Goal: Book appointment/travel/reservation

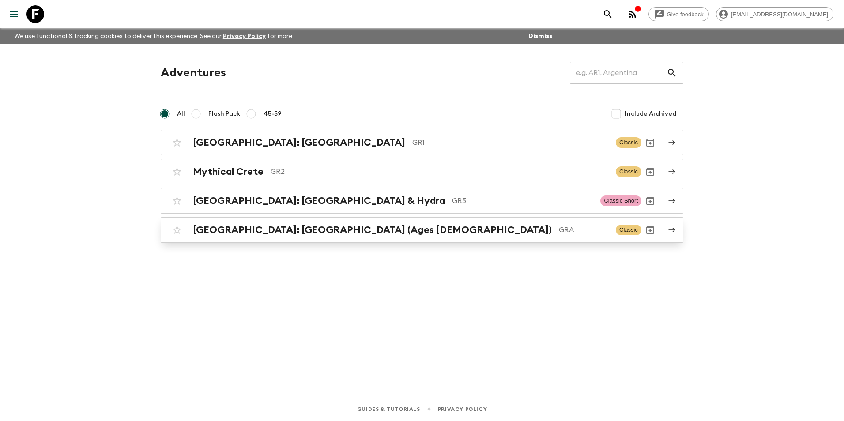
click at [291, 234] on h2 "[GEOGRAPHIC_DATA]: [GEOGRAPHIC_DATA] (Ages [DEMOGRAPHIC_DATA])" at bounding box center [372, 229] width 359 height 11
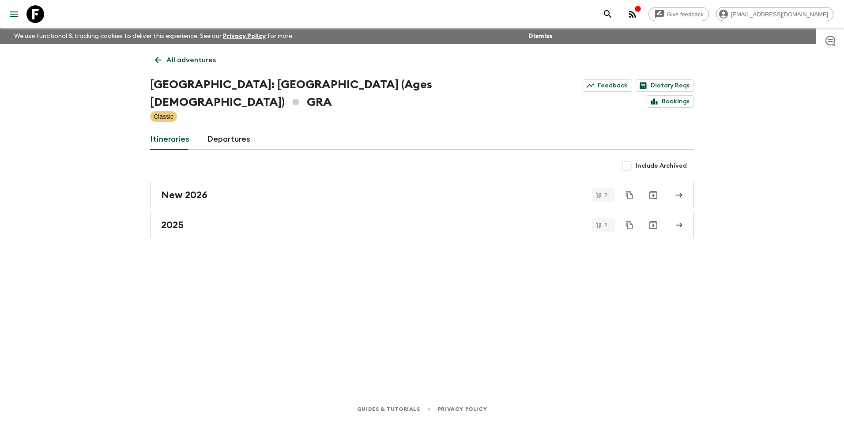
click at [156, 58] on icon at bounding box center [158, 60] width 10 height 10
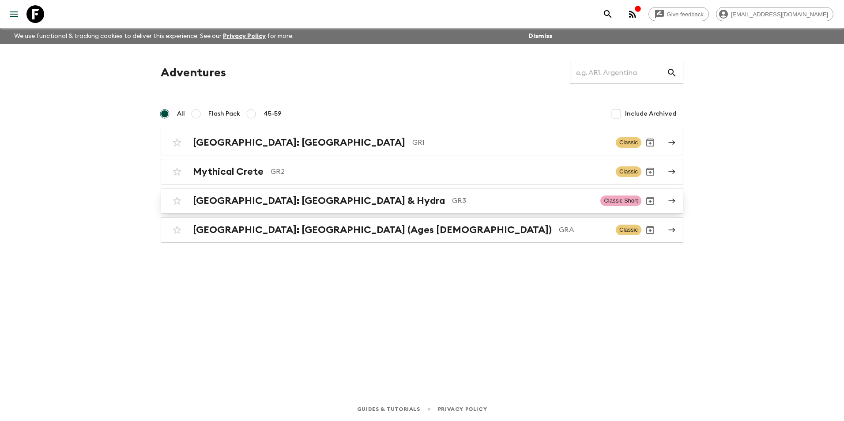
click at [245, 199] on h2 "[GEOGRAPHIC_DATA]: [GEOGRAPHIC_DATA] & Hydra" at bounding box center [319, 200] width 252 height 11
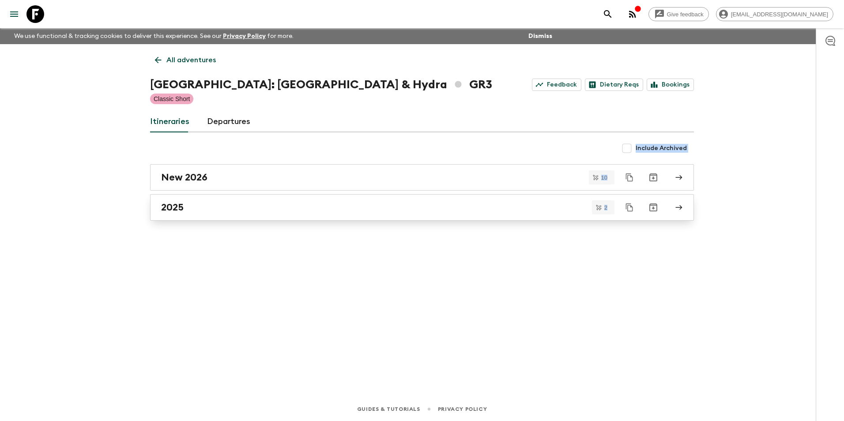
click at [245, 199] on div "All adventures Greece: Athens & Hydra GR3 Feedback Dietary Reqs Bookings Classi…" at bounding box center [422, 208] width 565 height 329
drag, startPoint x: 245, startPoint y: 199, endPoint x: 193, endPoint y: 210, distance: 53.2
click at [193, 210] on div "2025" at bounding box center [413, 207] width 505 height 11
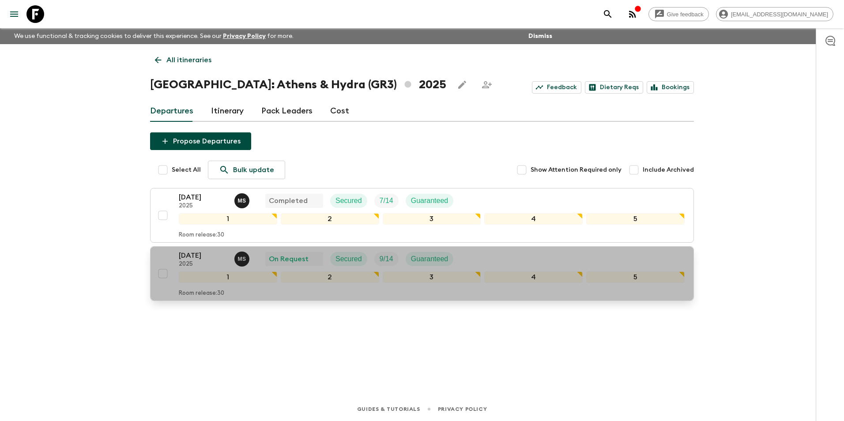
click at [196, 261] on p "[DATE]" at bounding box center [203, 255] width 49 height 11
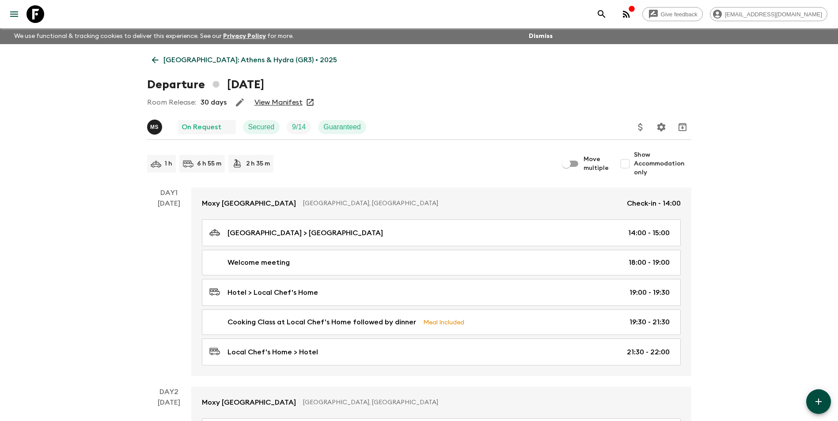
click at [276, 99] on link "View Manifest" at bounding box center [278, 102] width 48 height 9
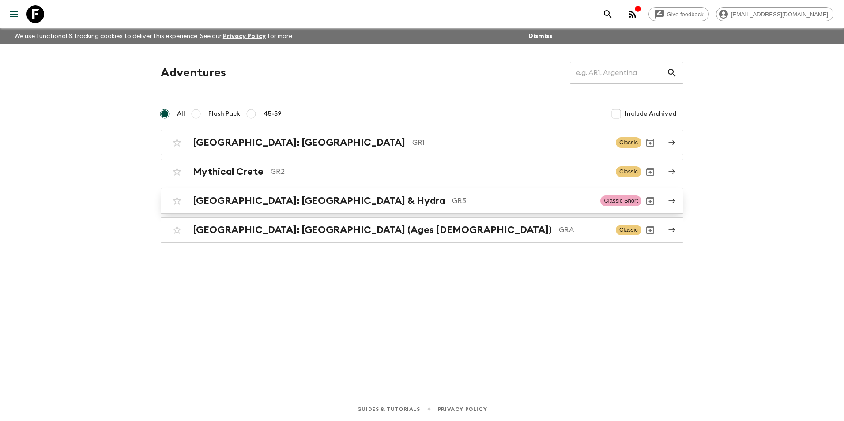
click at [294, 203] on h2 "[GEOGRAPHIC_DATA]: [GEOGRAPHIC_DATA] & Hydra" at bounding box center [319, 200] width 252 height 11
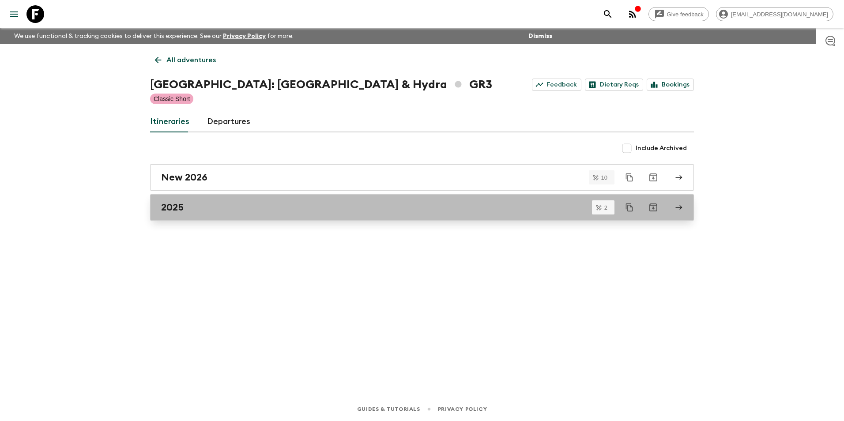
click at [178, 212] on h2 "2025" at bounding box center [172, 207] width 23 height 11
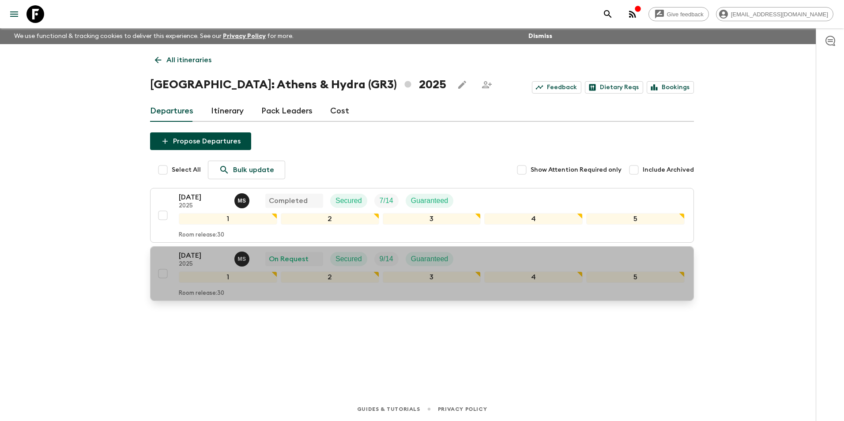
click at [189, 257] on p "[DATE]" at bounding box center [203, 255] width 49 height 11
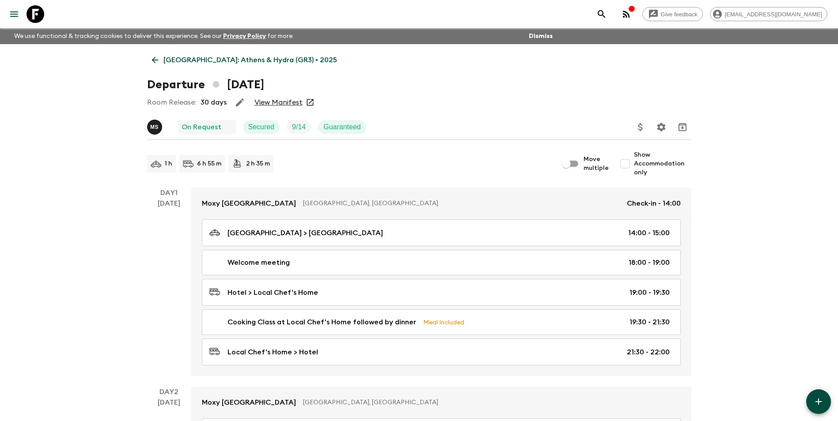
click at [278, 106] on link "View Manifest" at bounding box center [278, 102] width 48 height 9
